Goal: Task Accomplishment & Management: Complete application form

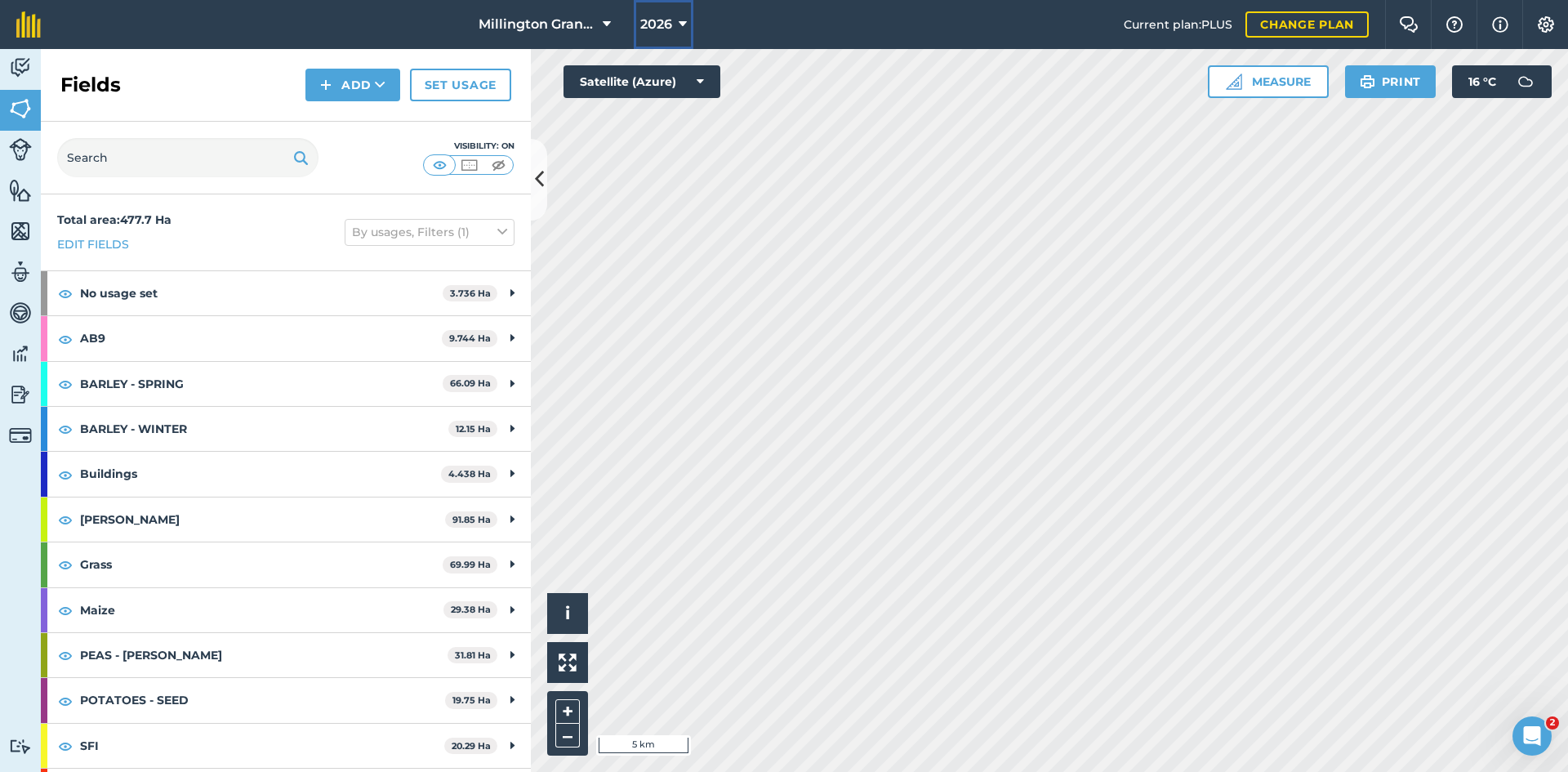
click at [663, 15] on span "2026" at bounding box center [656, 25] width 32 height 20
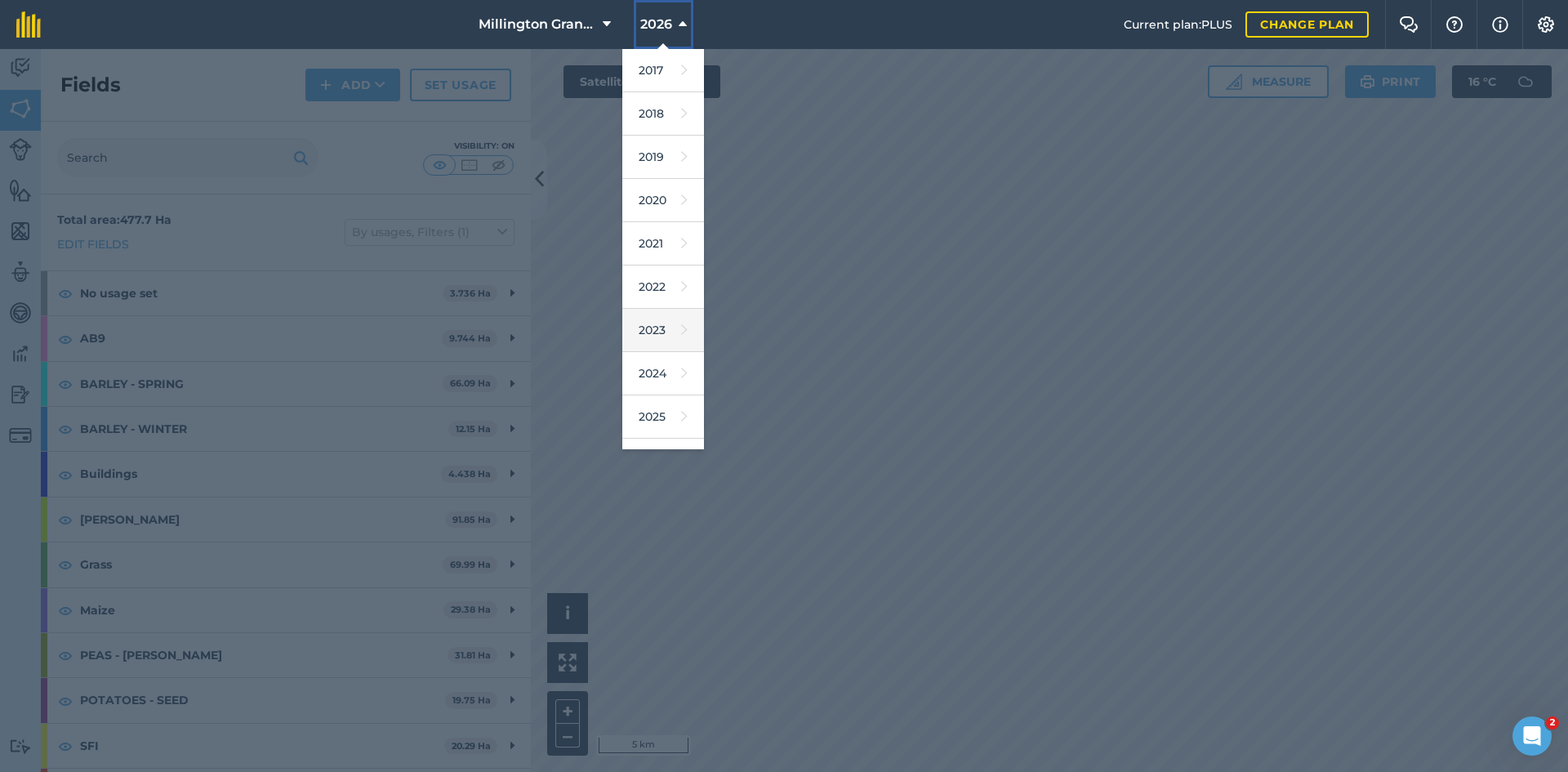
scroll to position [76, 0]
click at [660, 345] on link "2025" at bounding box center [663, 341] width 82 height 44
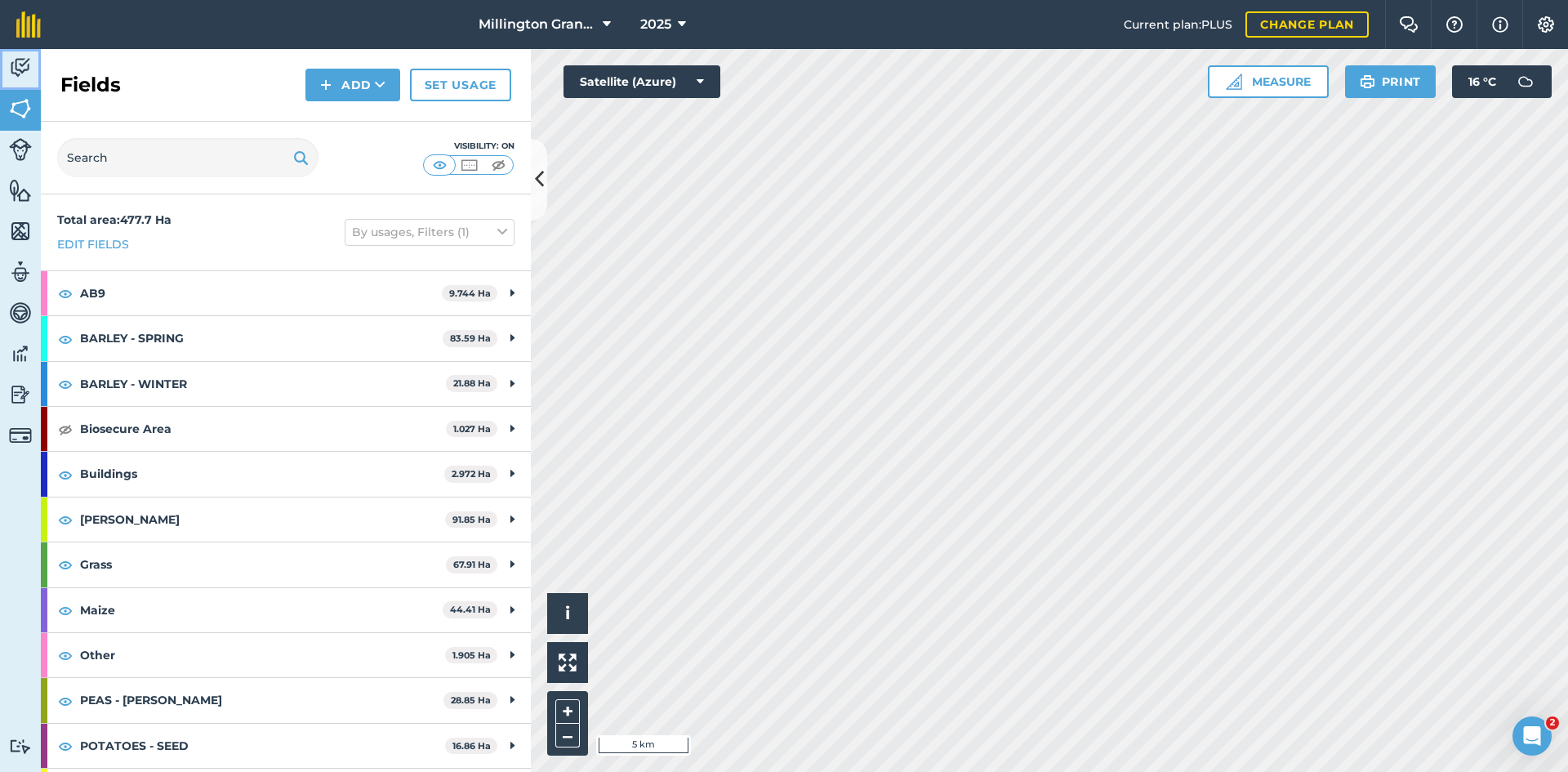
click at [24, 70] on img at bounding box center [20, 68] width 23 height 25
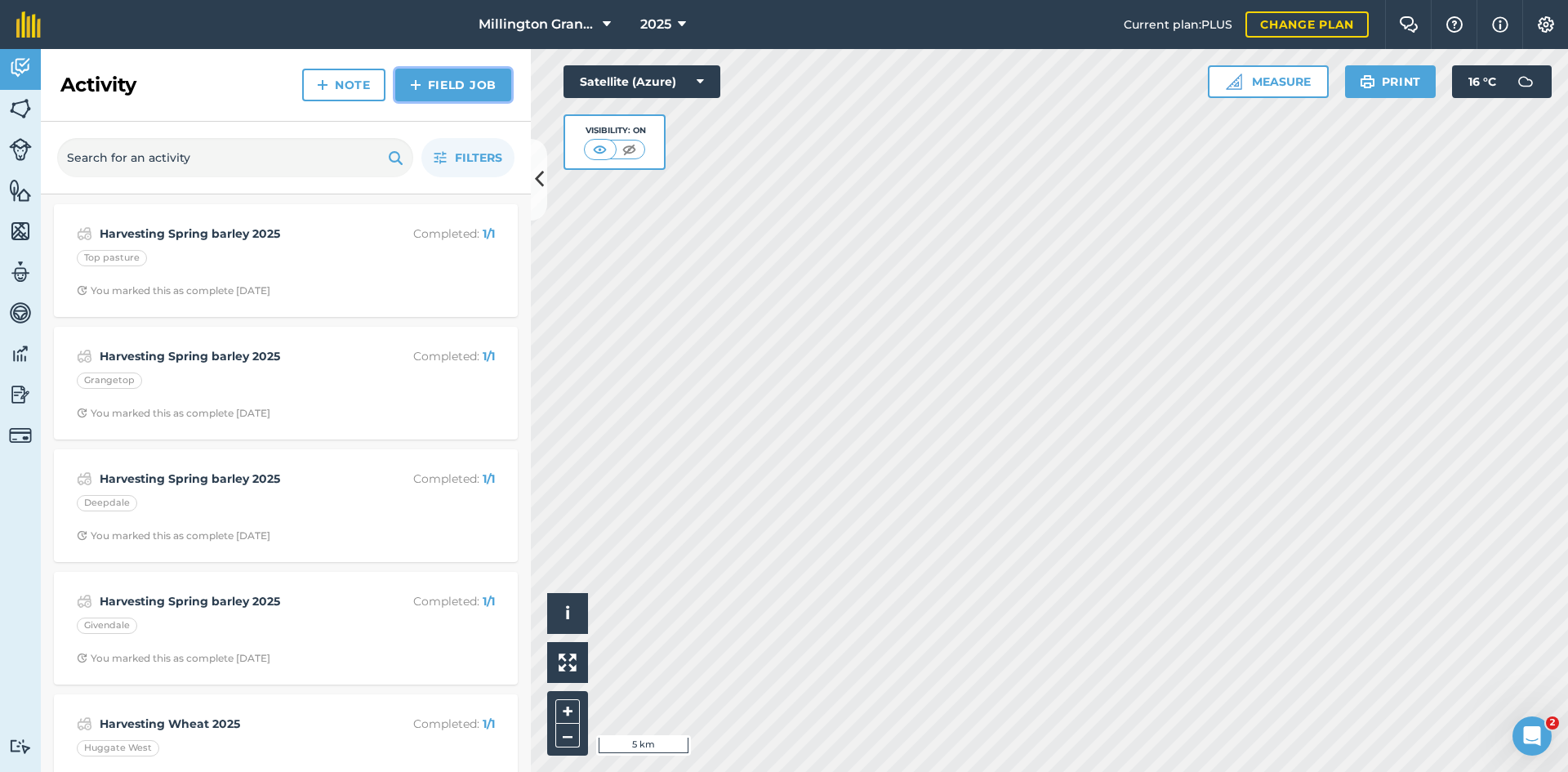
click at [433, 84] on link "Field Job" at bounding box center [453, 84] width 116 height 33
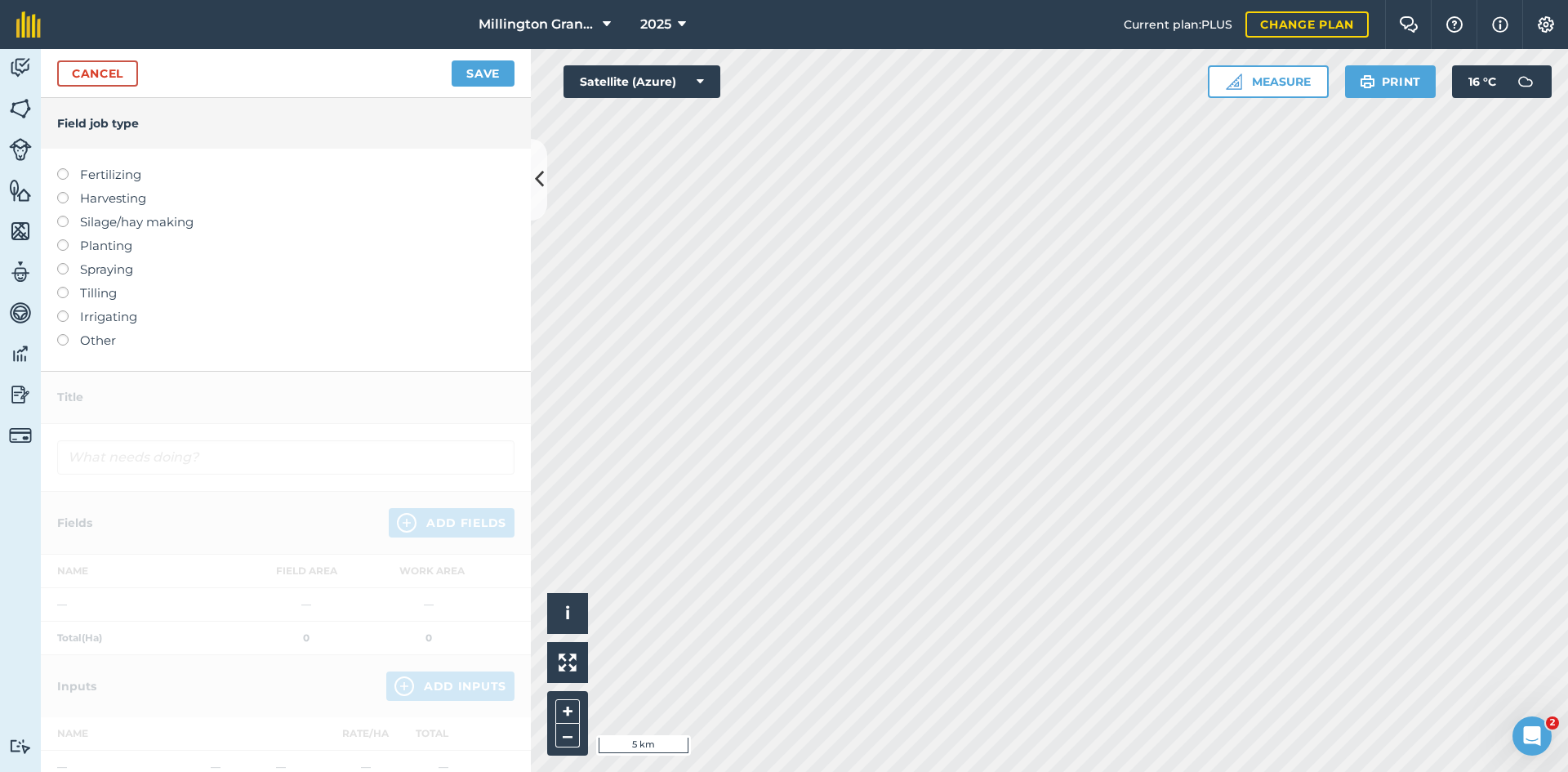
click at [96, 265] on label "Spraying" at bounding box center [285, 269] width 458 height 20
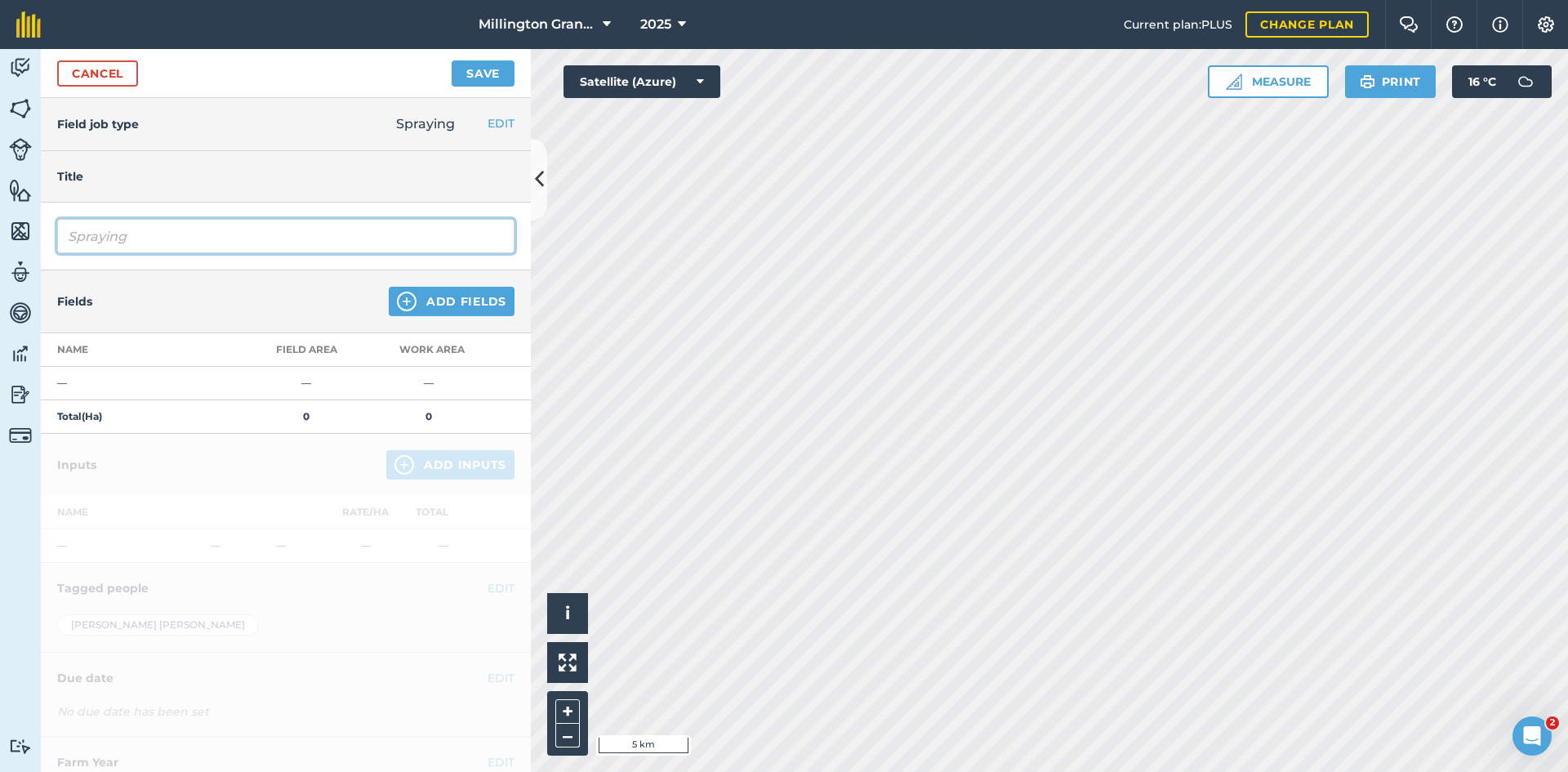
click at [275, 231] on input "Spraying" at bounding box center [285, 236] width 458 height 35
type input "High college grainstore"
click at [474, 299] on button "Add Fields" at bounding box center [452, 302] width 126 height 29
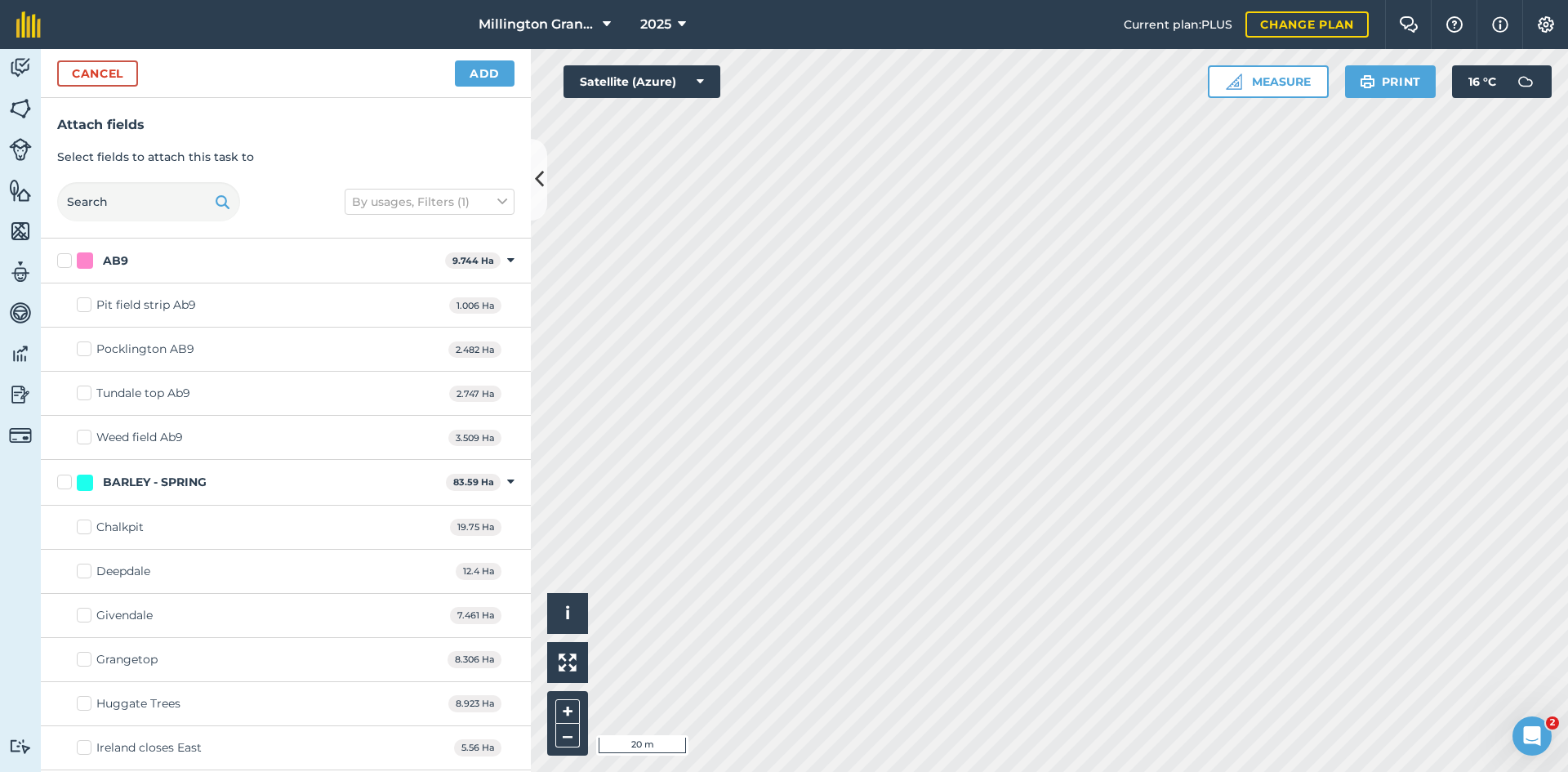
checkbox input "true"
checkbox input "false"
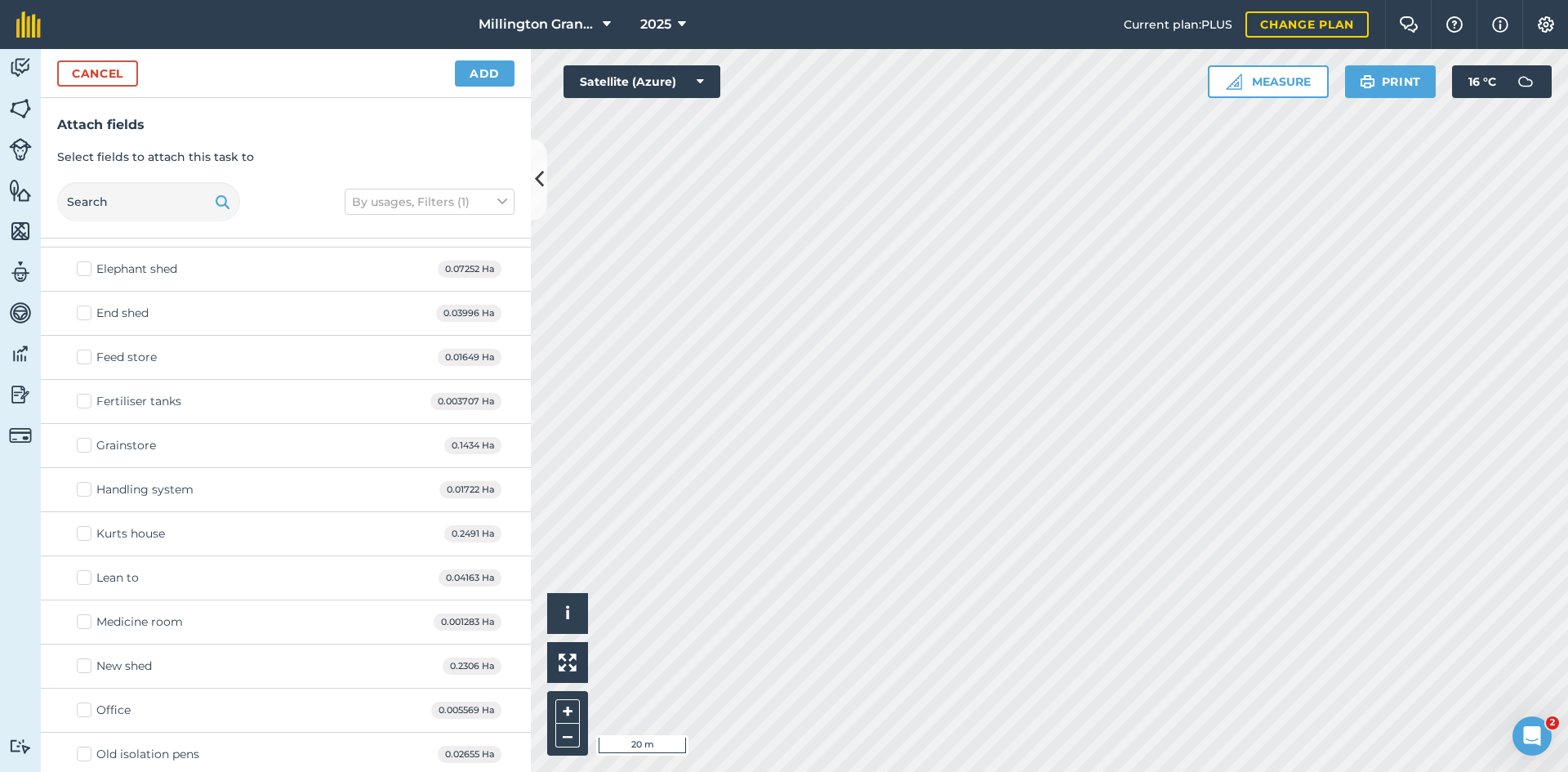
click at [85, 451] on label "Grainstore" at bounding box center [116, 446] width 79 height 17
click at [85, 448] on input "Grainstore" at bounding box center [82, 443] width 11 height 11
checkbox input "true"
click at [494, 76] on button "Add" at bounding box center [484, 73] width 60 height 26
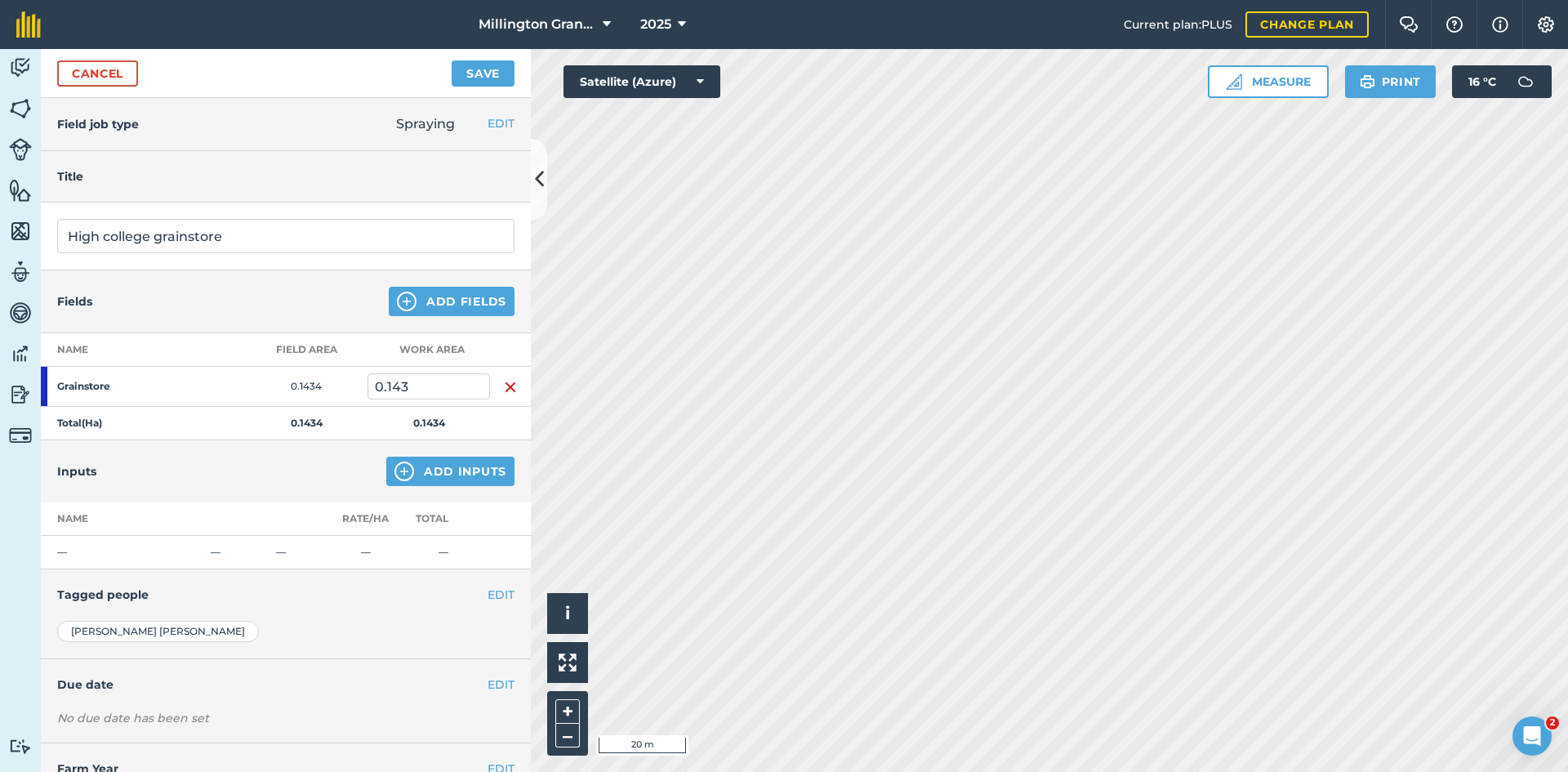
scroll to position [58, 0]
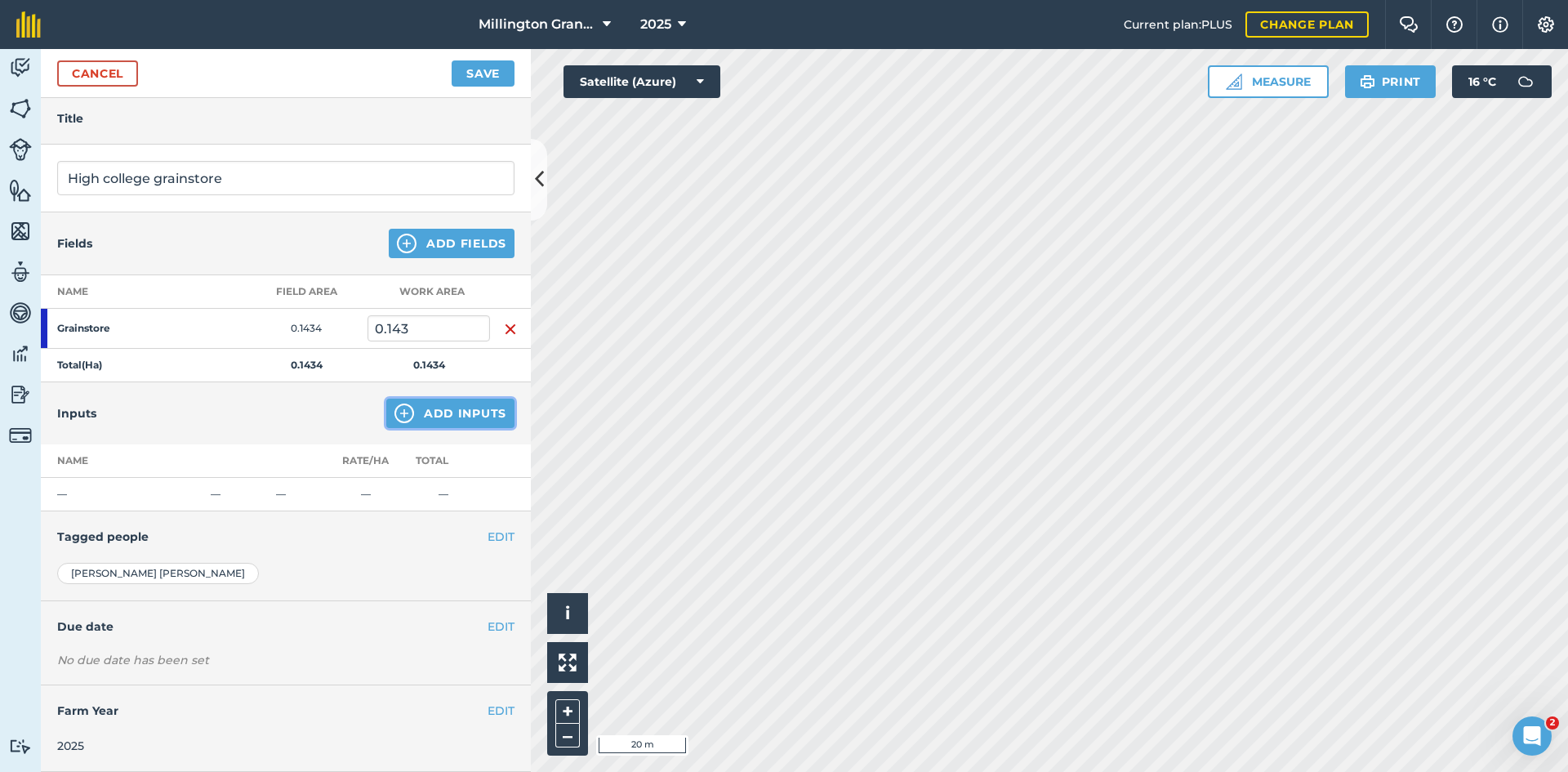
click at [457, 414] on button "Add Inputs" at bounding box center [451, 413] width 128 height 29
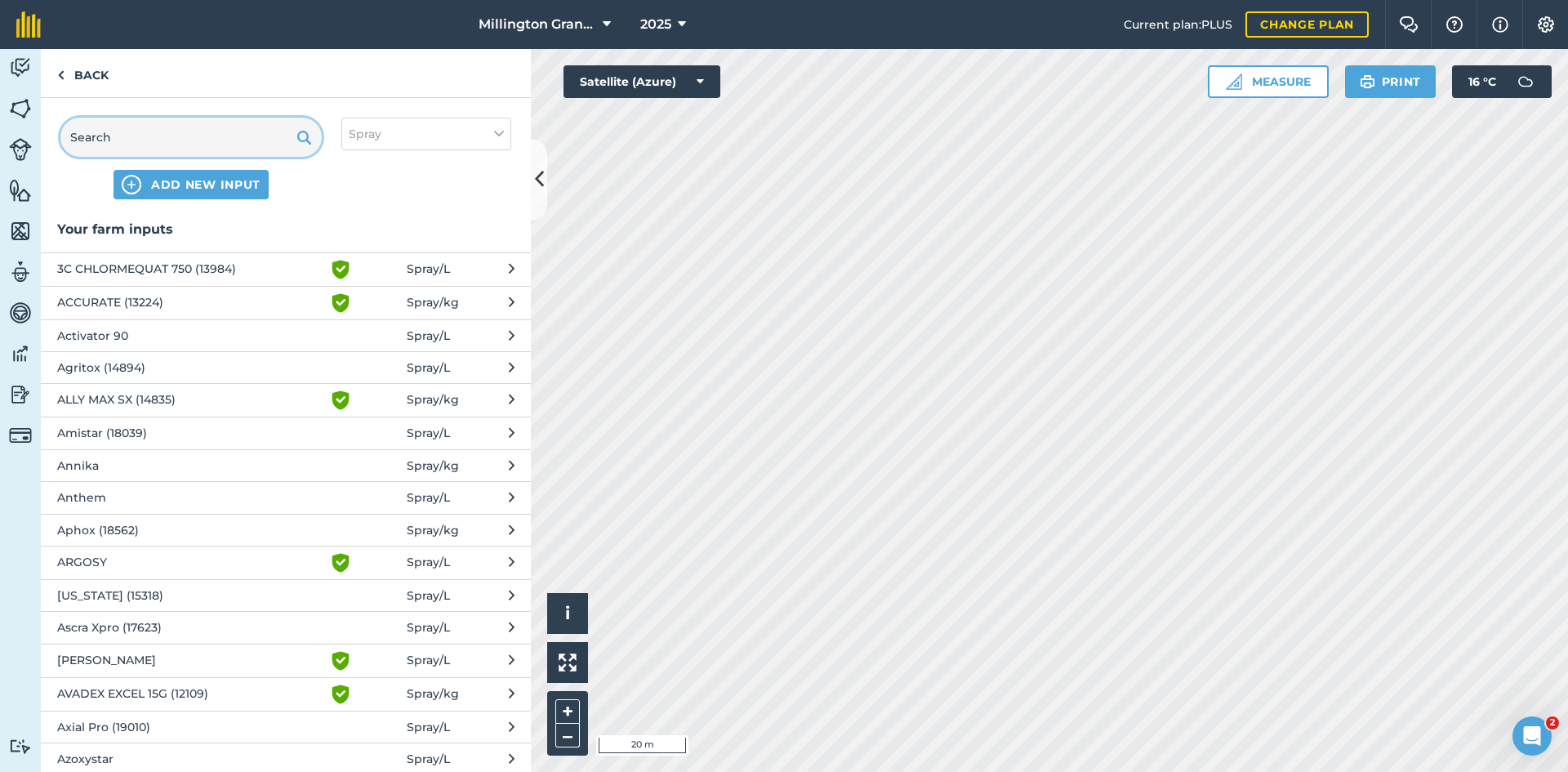
click at [214, 135] on input "text" at bounding box center [191, 137] width 261 height 39
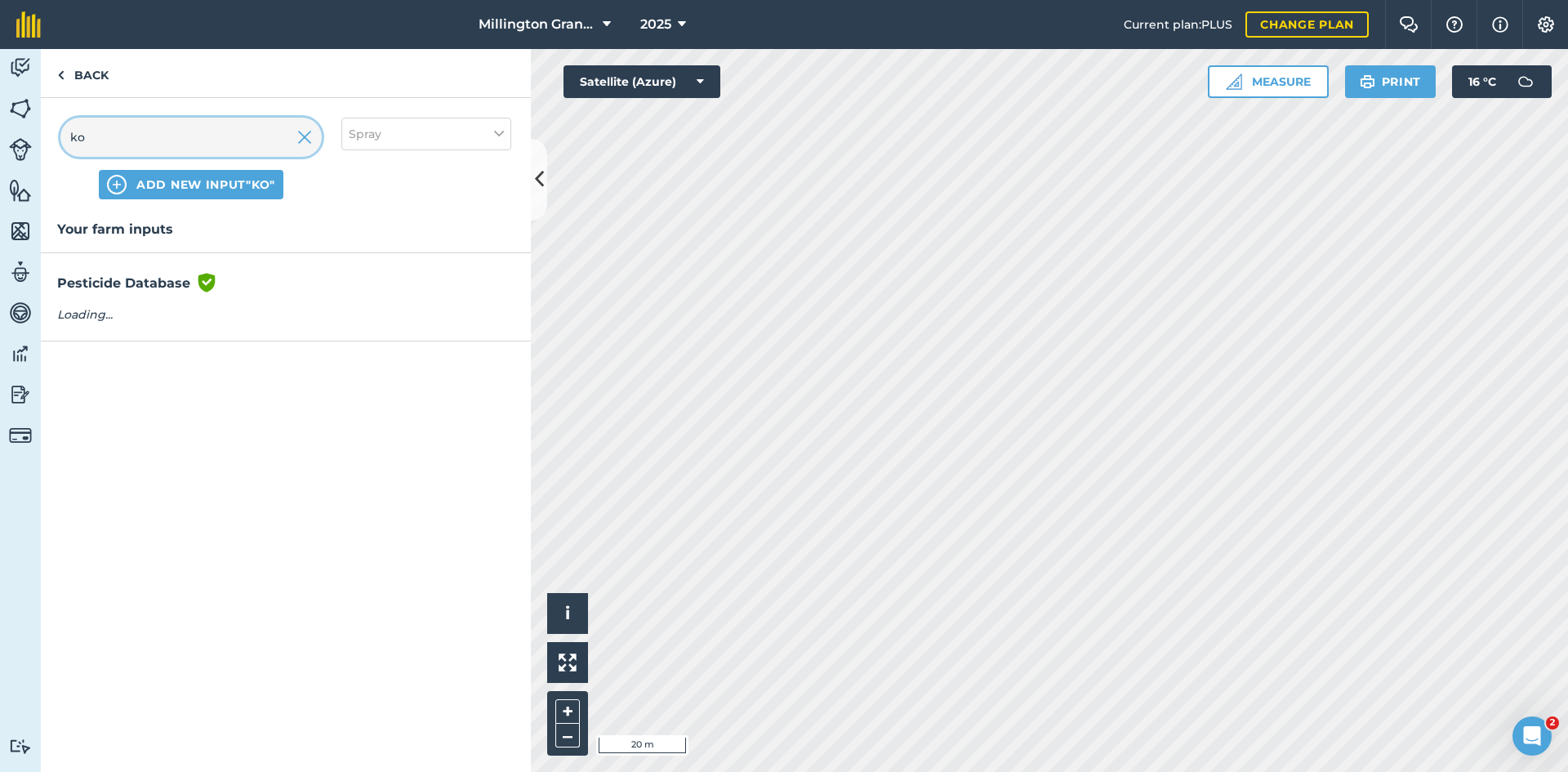
scroll to position [0, 0]
type input "kobiol"
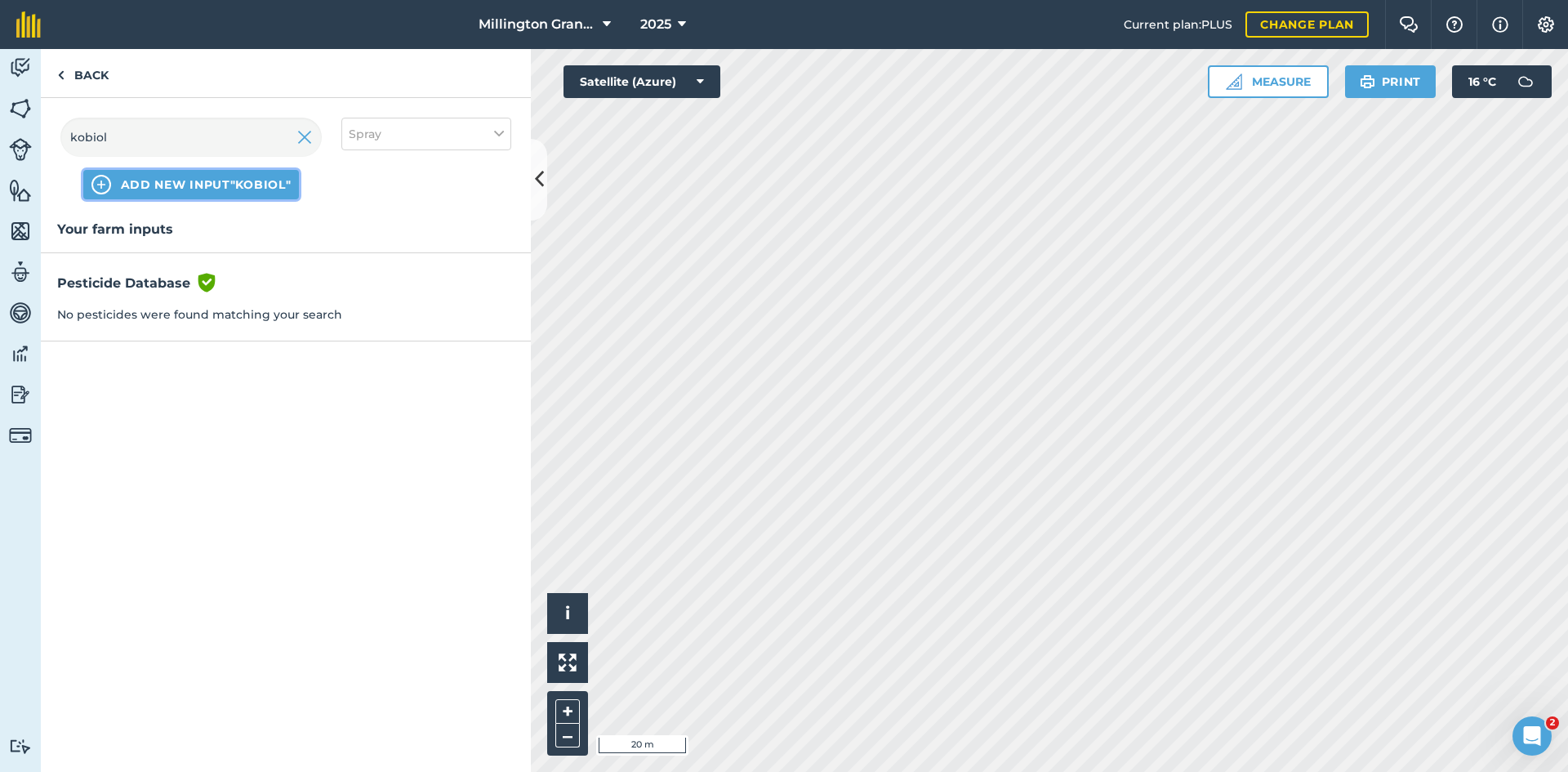
click at [156, 189] on span "ADD NEW INPUT "kobiol"" at bounding box center [206, 184] width 171 height 16
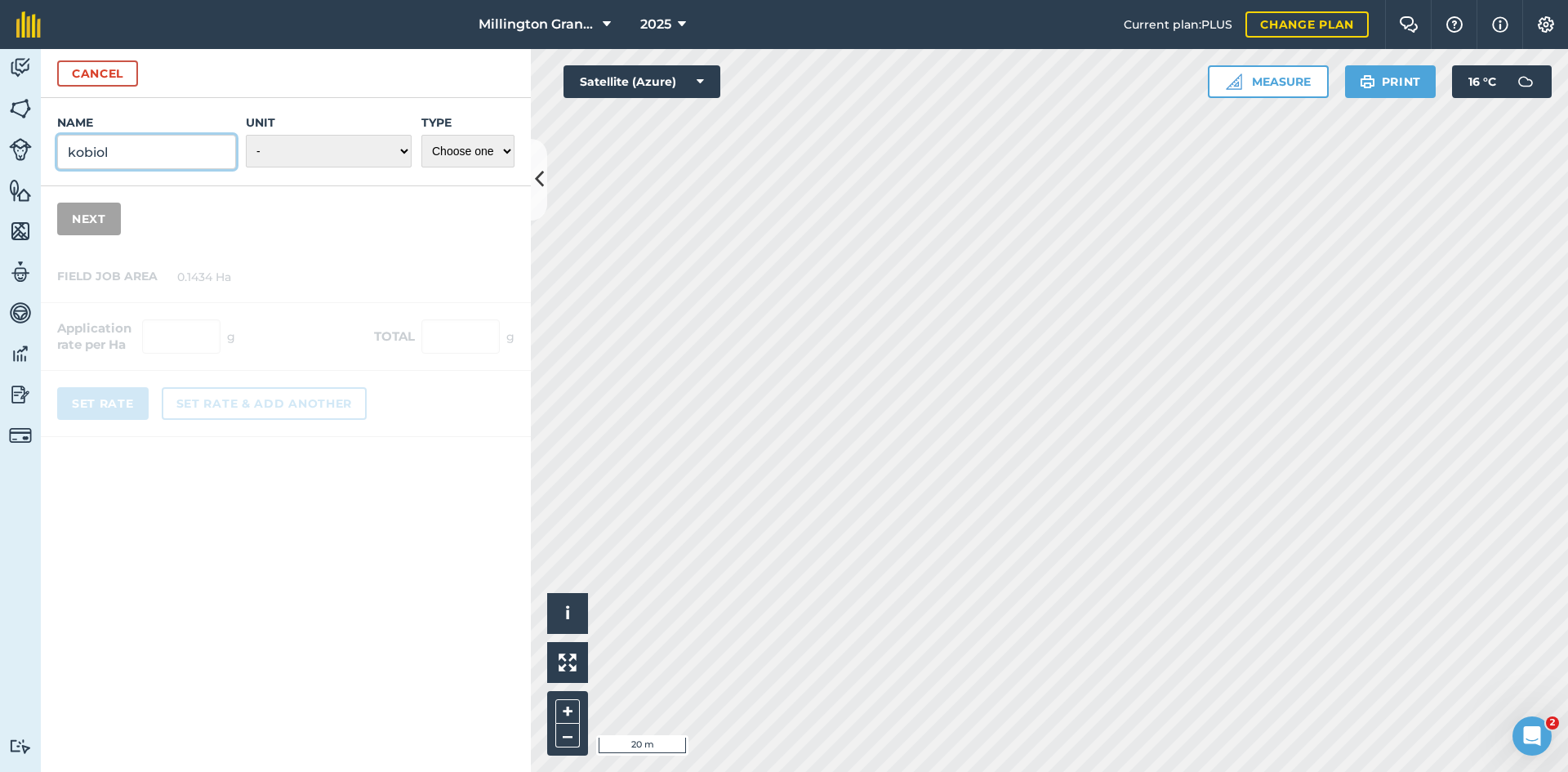
click at [196, 156] on input "kobiol" at bounding box center [146, 152] width 179 height 35
type input "kobiol EC25"
click at [308, 149] on select "- Grams/g Kilograms/kg Metric tonnes/t Millilitres/ml Litres/L Ounces/oz Pounds…" at bounding box center [329, 151] width 166 height 33
select select "LITRES"
click at [246, 135] on select "- Grams/g Kilograms/kg Metric tonnes/t Millilitres/ml Litres/L Ounces/oz Pounds…" at bounding box center [329, 151] width 166 height 33
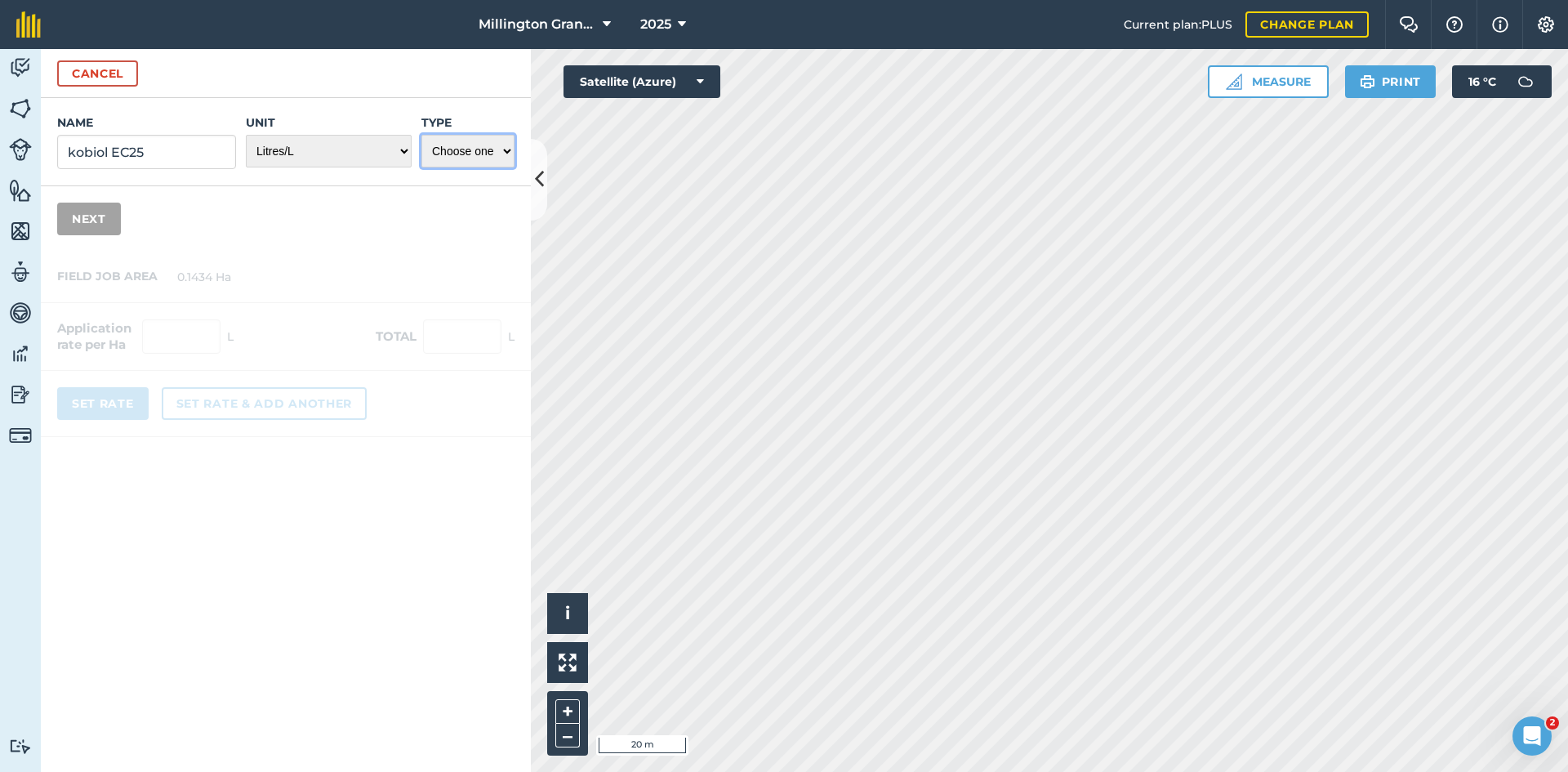
click at [448, 154] on select "Choose one Fertilizer Seed Spray Fuel Other" at bounding box center [468, 151] width 93 height 33
click at [421, 135] on select "Choose one Fertilizer Seed Spray Fuel Other" at bounding box center [468, 151] width 93 height 33
click at [482, 152] on select "Choose one Fertilizer Seed Spray Fuel Other" at bounding box center [468, 151] width 93 height 33
select select "OTHER"
click at [421, 135] on select "Choose one Fertilizer Seed Spray Fuel Other" at bounding box center [468, 151] width 93 height 33
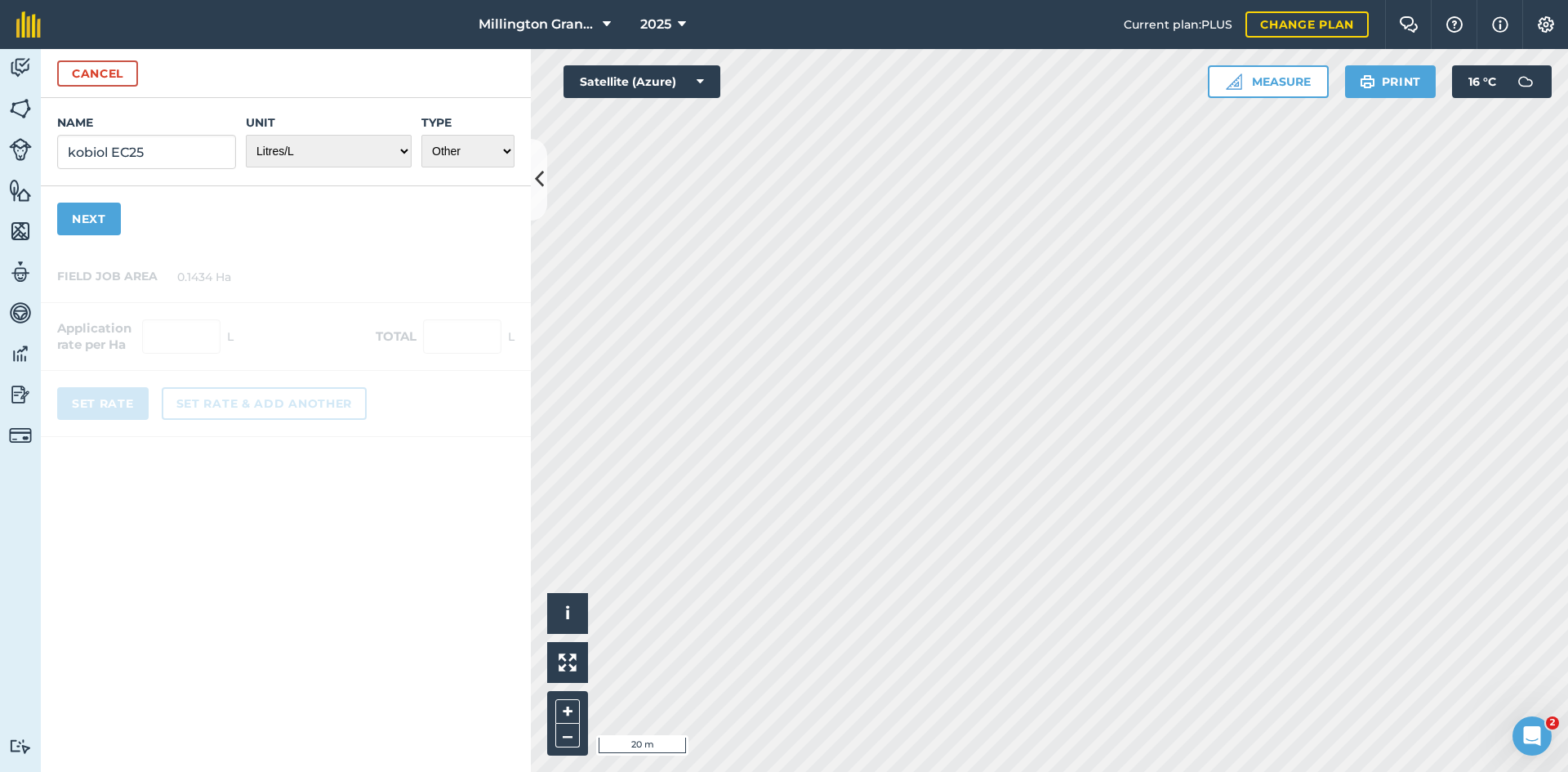
click at [437, 200] on div "Name kobiol EC25 Unit - Grams/g Kilograms/kg Metric tonnes/t Millilitres/ml Lit…" at bounding box center [285, 174] width 490 height 154
click at [109, 227] on button "Next" at bounding box center [89, 219] width 64 height 33
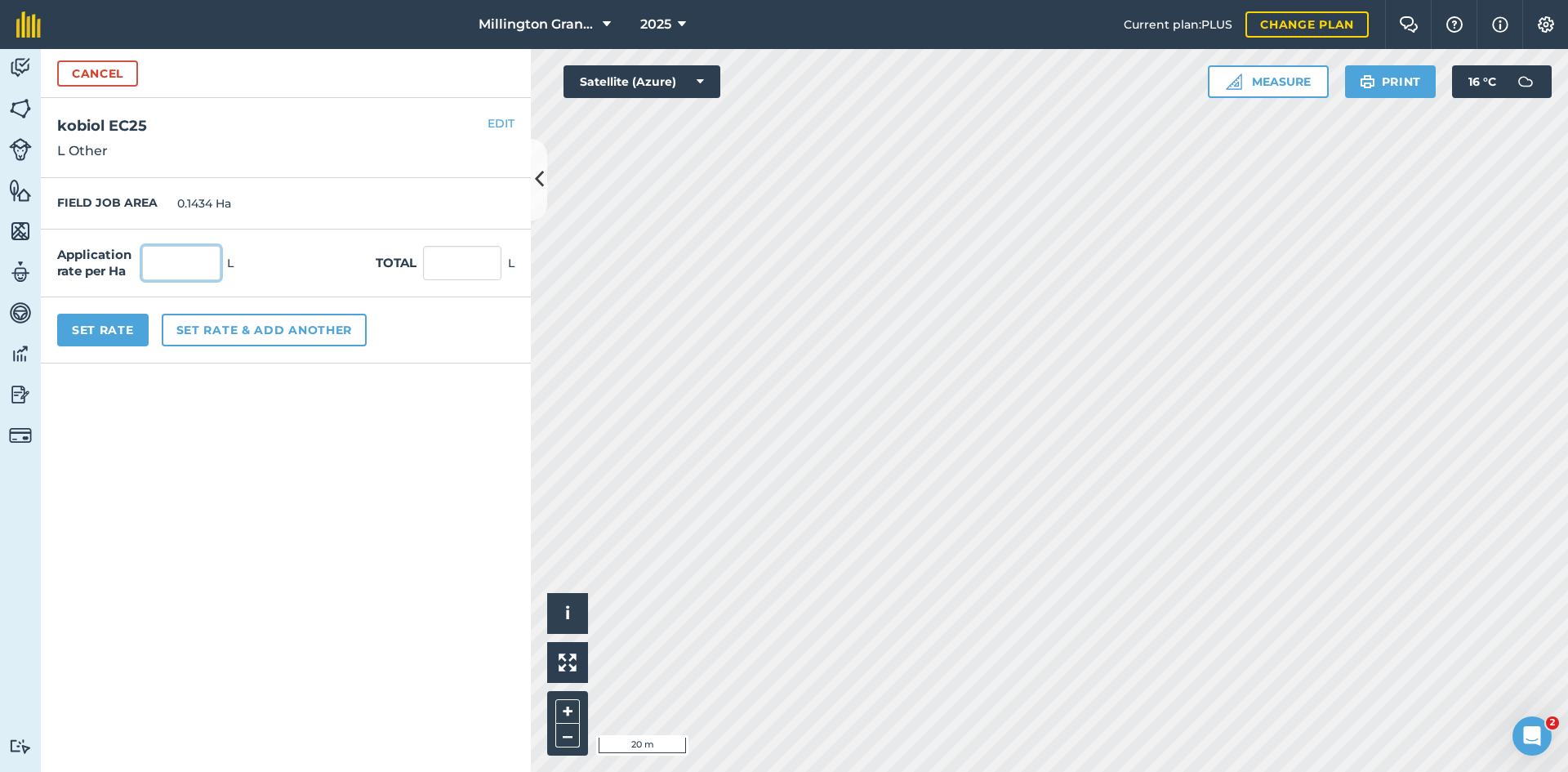
click at [186, 253] on input "text" at bounding box center [181, 263] width 78 height 35
click at [73, 325] on button "Set Rate" at bounding box center [102, 330] width 92 height 33
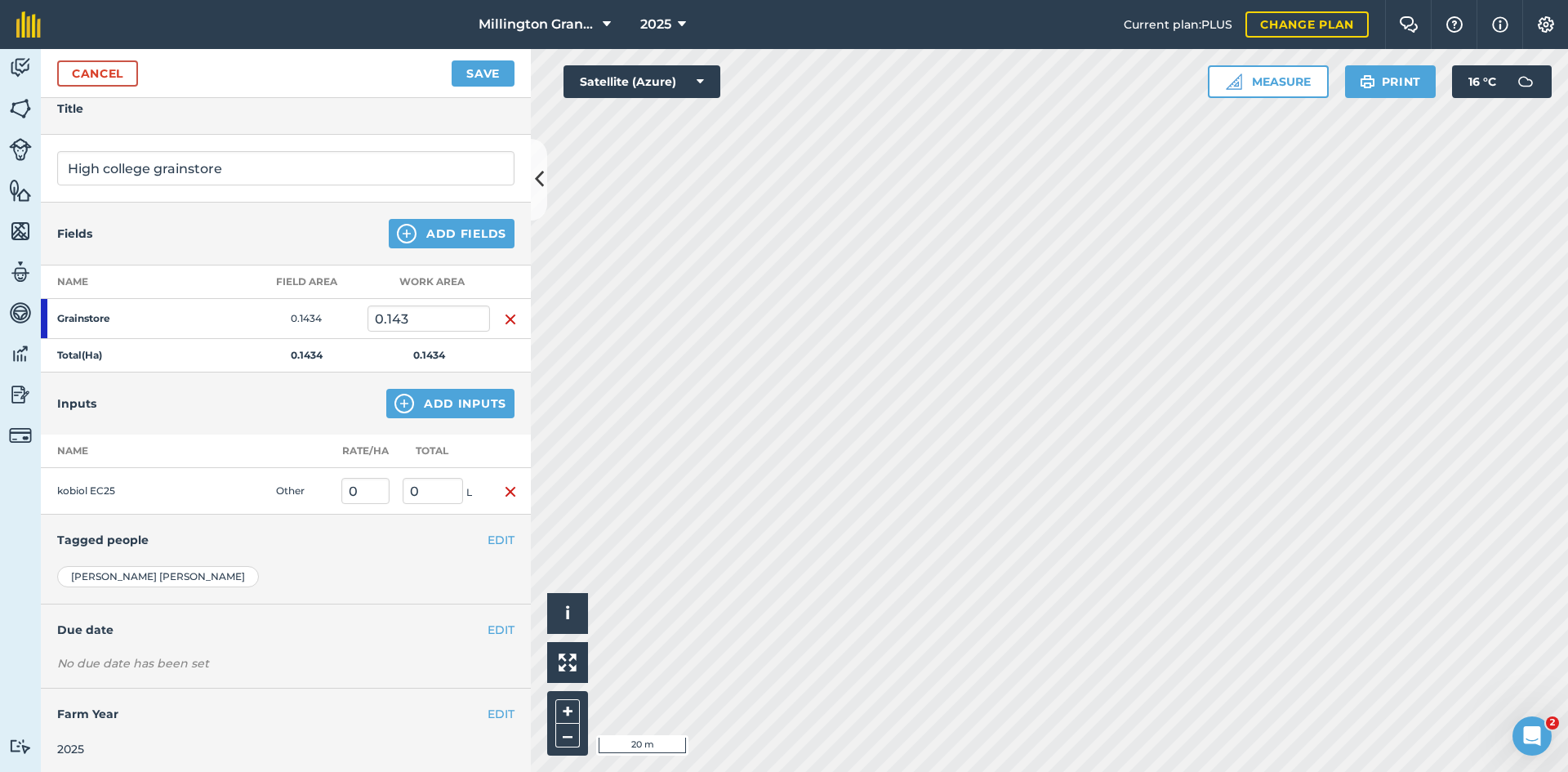
scroll to position [71, 0]
click at [483, 67] on button "Save" at bounding box center [483, 73] width 63 height 26
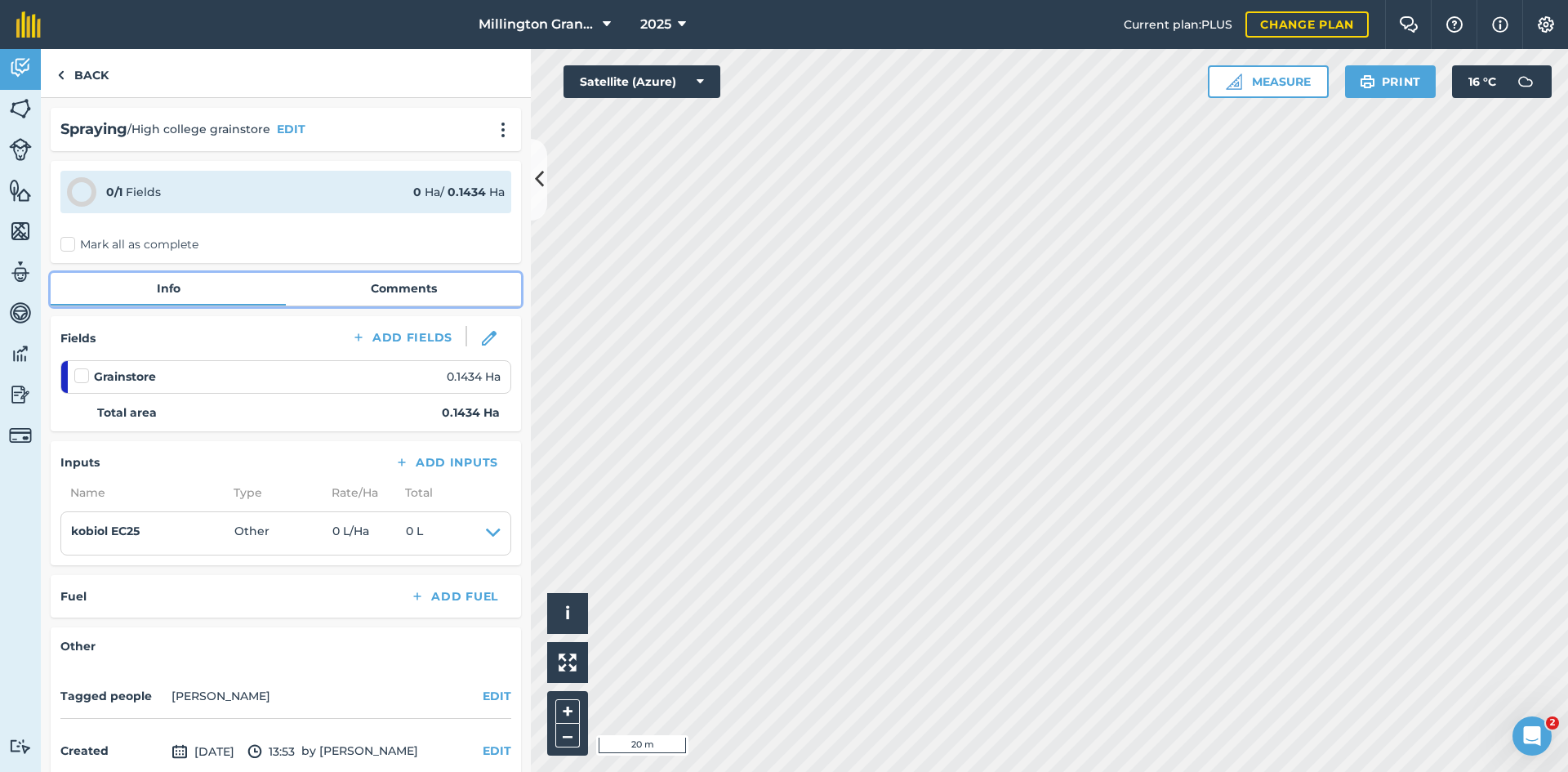
click at [401, 287] on link "Comments" at bounding box center [404, 288] width 236 height 31
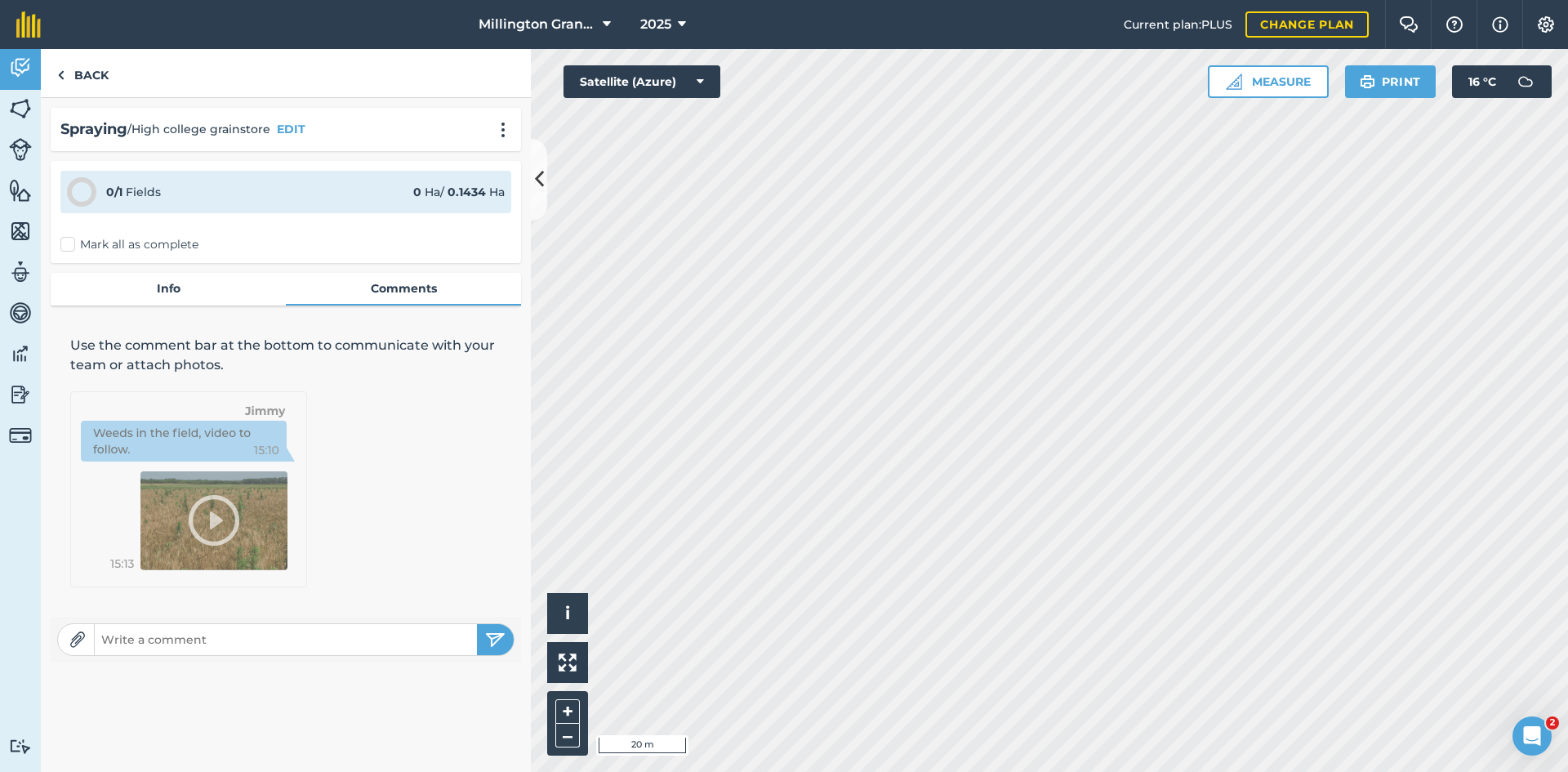
click at [180, 640] on input "text" at bounding box center [286, 640] width 382 height 23
type input "[PERSON_NAME] sprayed throughout Bays 3 -5 @ 60ml/100m2"
click at [149, 313] on div "Spraying / High college grainstore EDIT 0 / 1 Fields 0 Ha / 0.1434 [PERSON_NAME…" at bounding box center [285, 385] width 490 height 575
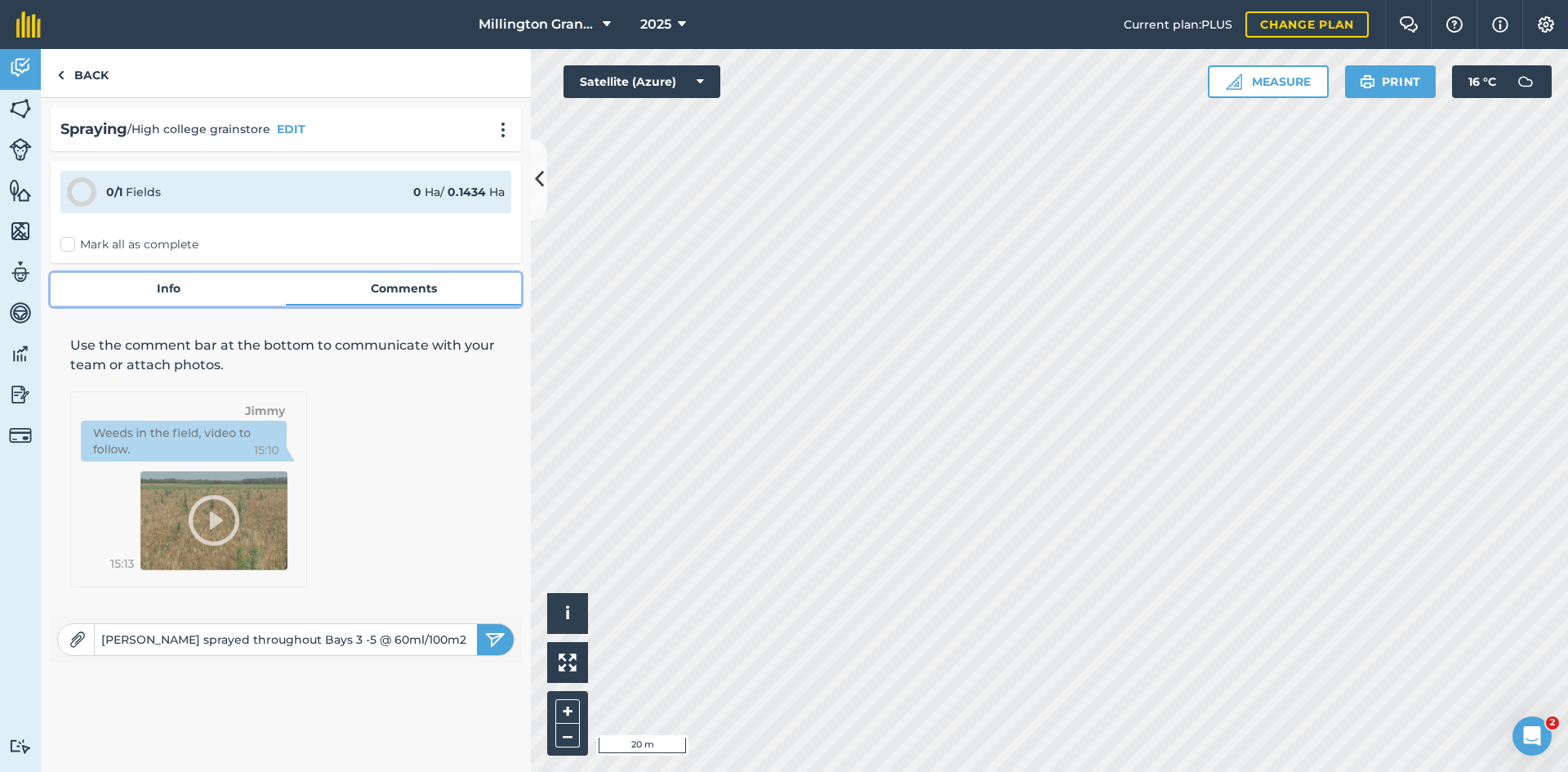
click at [158, 302] on link "Info" at bounding box center [168, 288] width 236 height 31
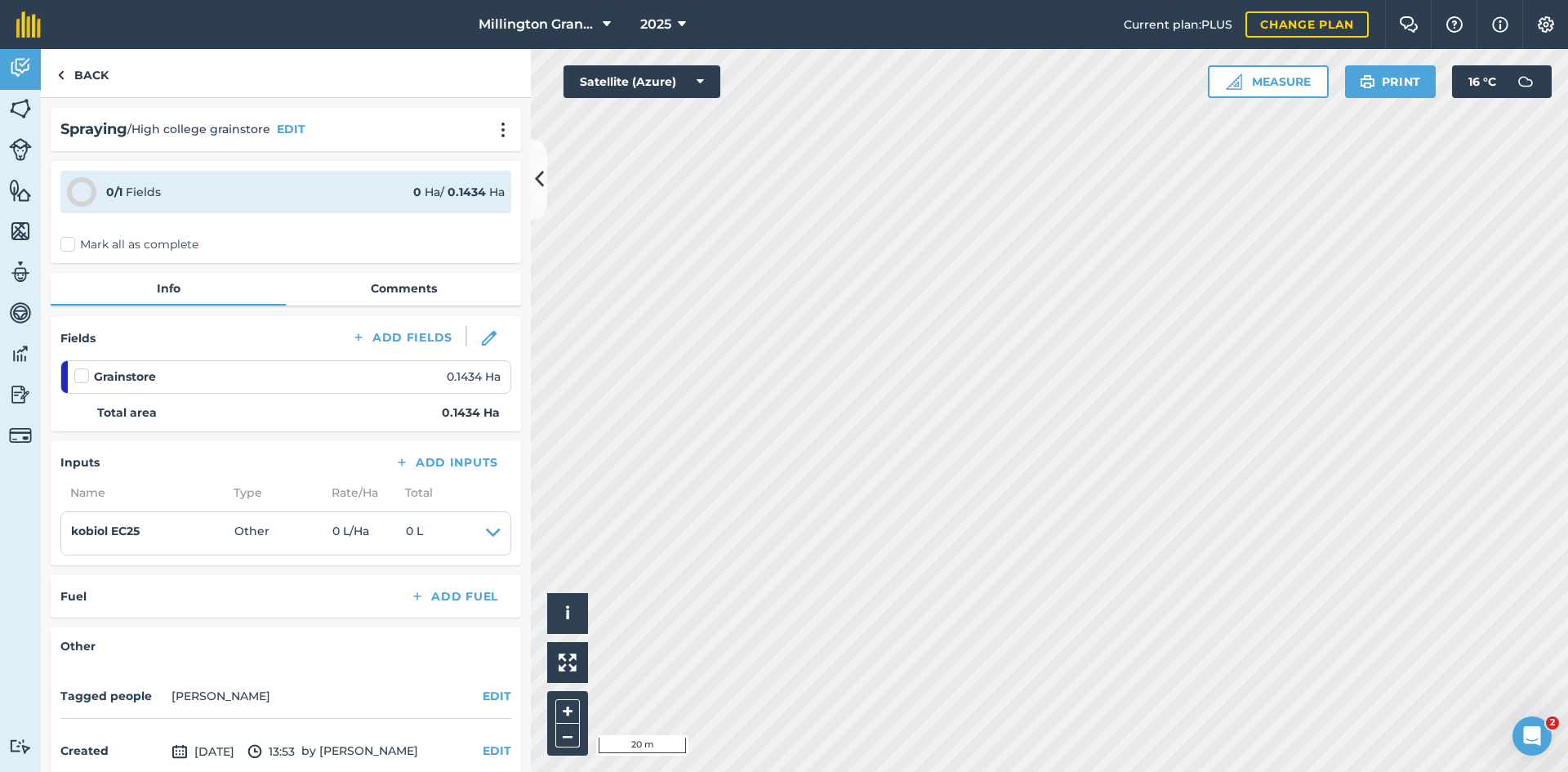
drag, startPoint x: 69, startPoint y: 371, endPoint x: 80, endPoint y: 372, distance: 11.0
click at [70, 371] on li "Grainstore 0.1434 Ha" at bounding box center [285, 376] width 451 height 33
click at [81, 368] on label at bounding box center [84, 368] width 20 height 0
click at [81, 372] on input "checkbox" at bounding box center [80, 374] width 11 height 11
checkbox input "false"
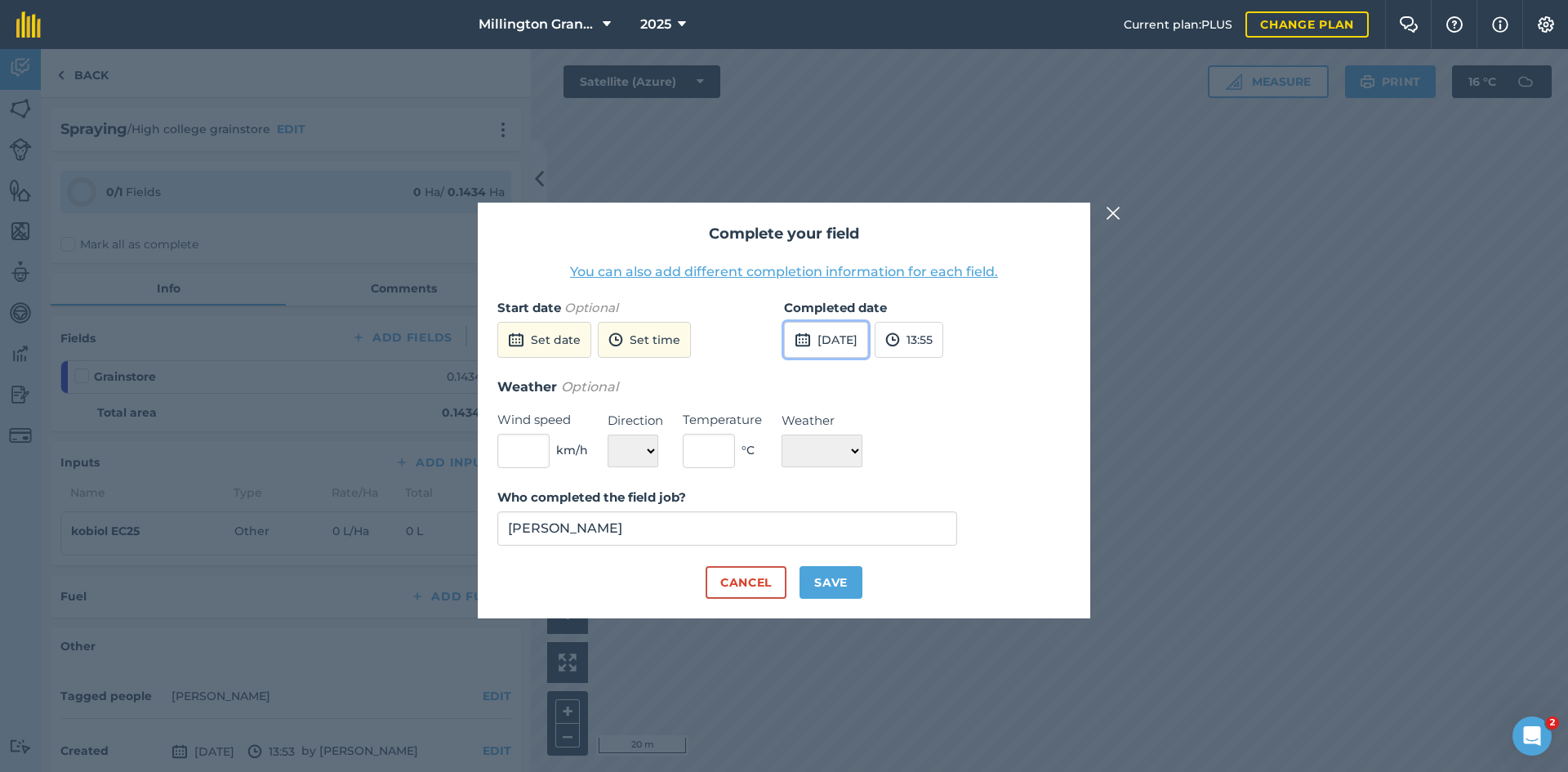
click at [837, 333] on button "[DATE]" at bounding box center [826, 340] width 84 height 36
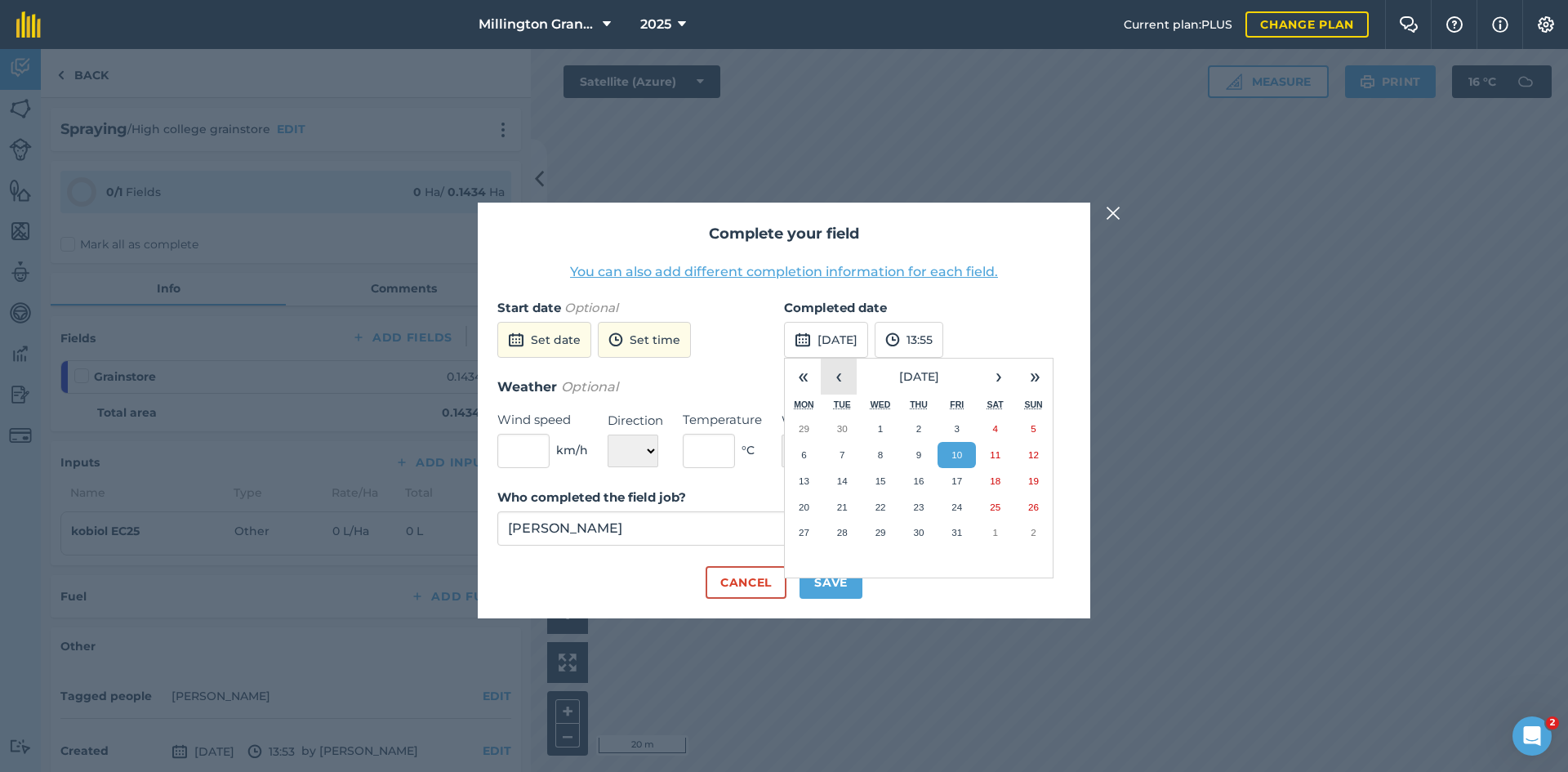
click at [842, 374] on button "‹" at bounding box center [839, 376] width 36 height 36
click at [842, 374] on button "‹" at bounding box center [839, 376] width 36 height 36
click at [840, 376] on button "‹" at bounding box center [839, 376] width 36 height 36
click at [959, 539] on button "27" at bounding box center [956, 532] width 38 height 26
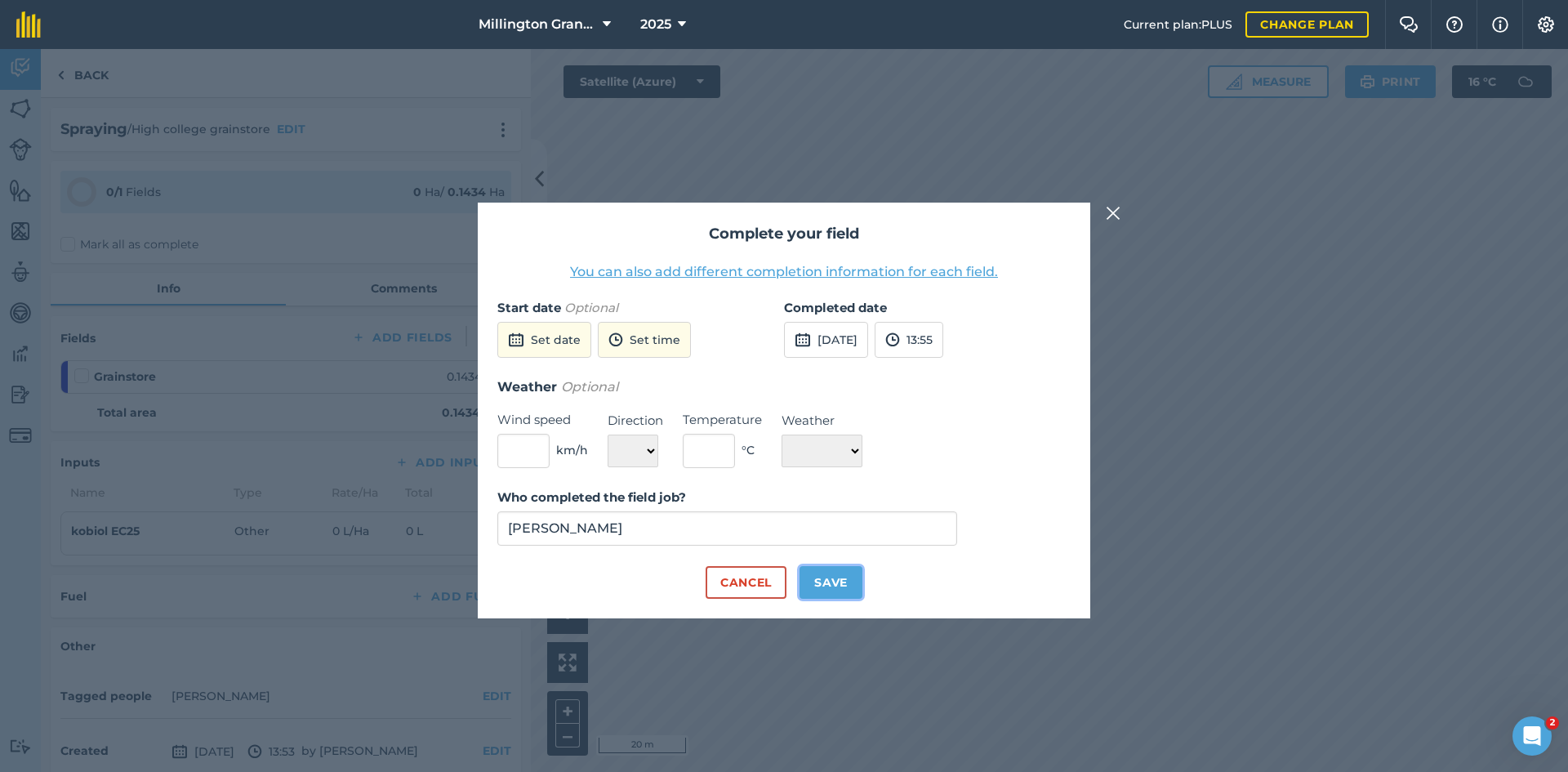
click at [844, 583] on button "Save" at bounding box center [831, 583] width 63 height 33
checkbox input "true"
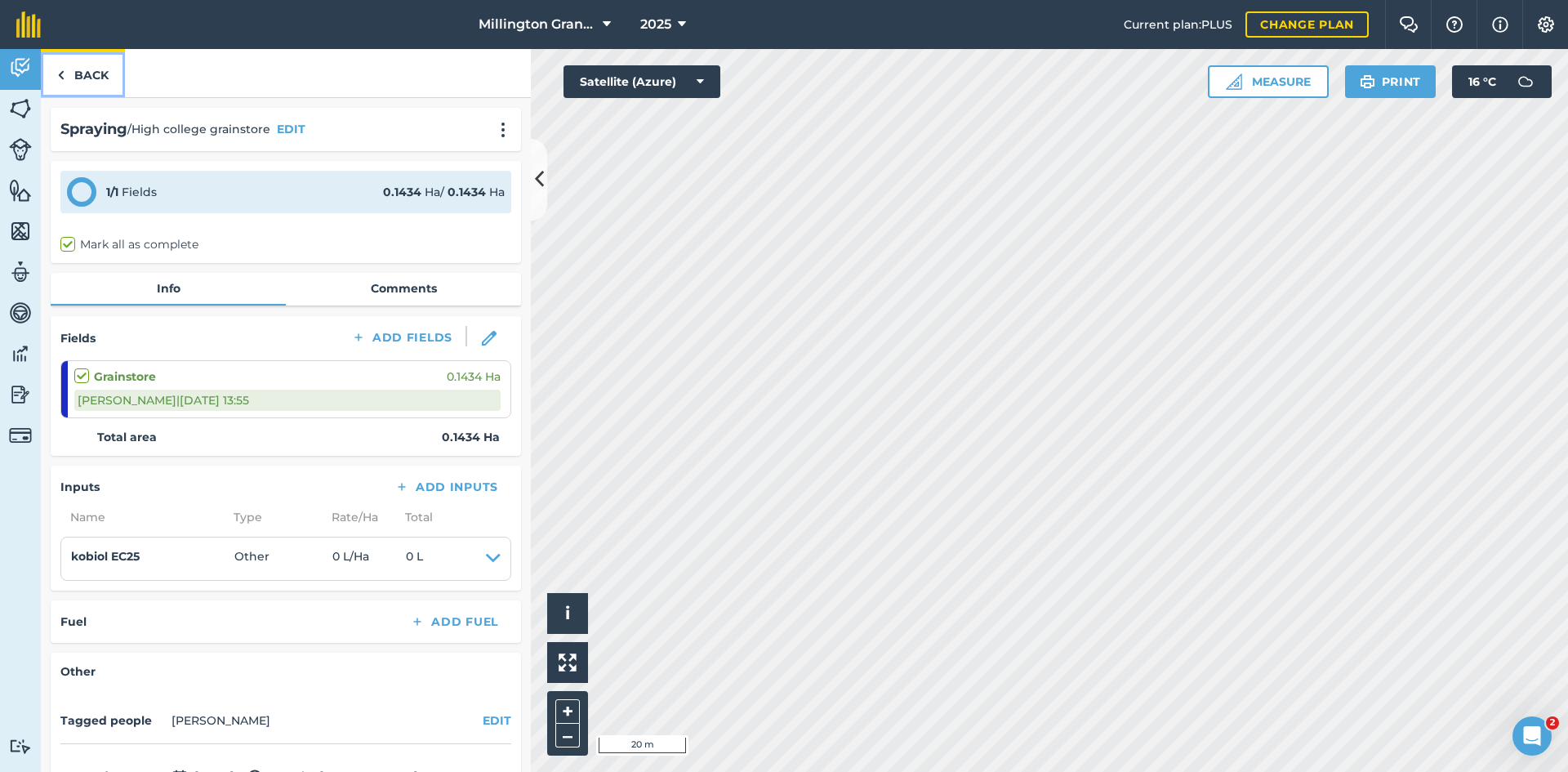
click at [87, 72] on link "Back" at bounding box center [83, 73] width 84 height 48
